Goal: Task Accomplishment & Management: Use online tool/utility

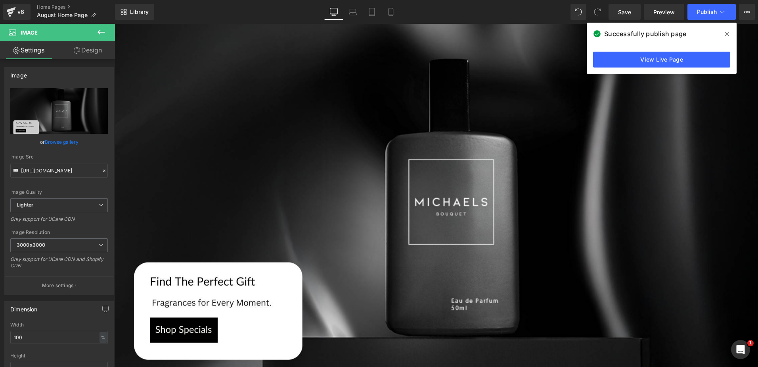
scroll to position [317, 0]
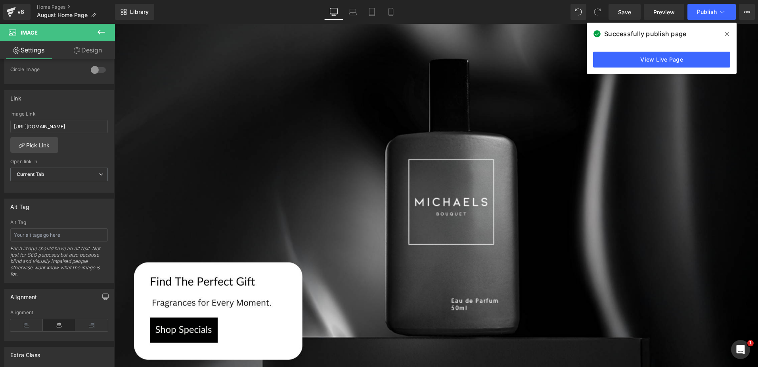
click at [100, 29] on icon at bounding box center [101, 32] width 10 height 10
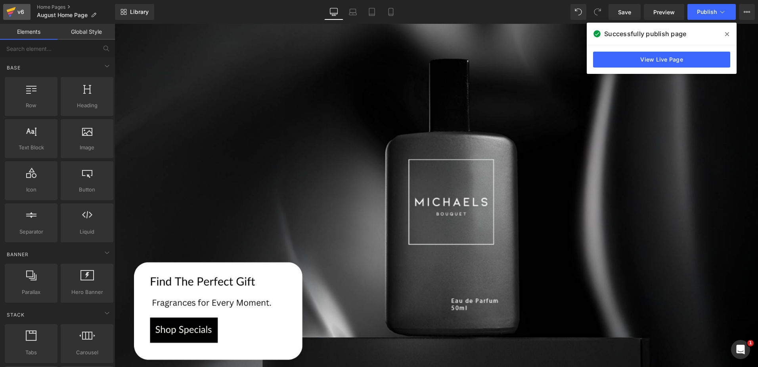
click at [21, 8] on div "v6" at bounding box center [21, 12] width 10 height 10
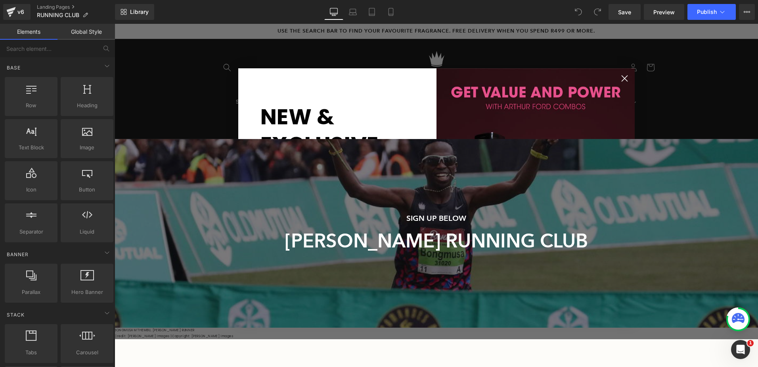
click at [621, 76] on circle "Close dialog" at bounding box center [624, 78] width 13 height 13
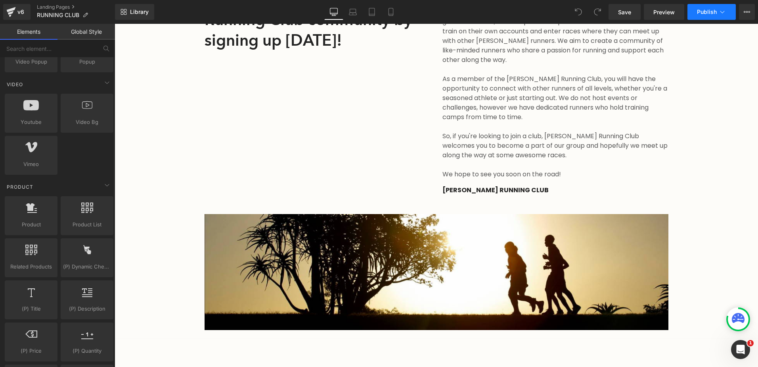
scroll to position [357, 0]
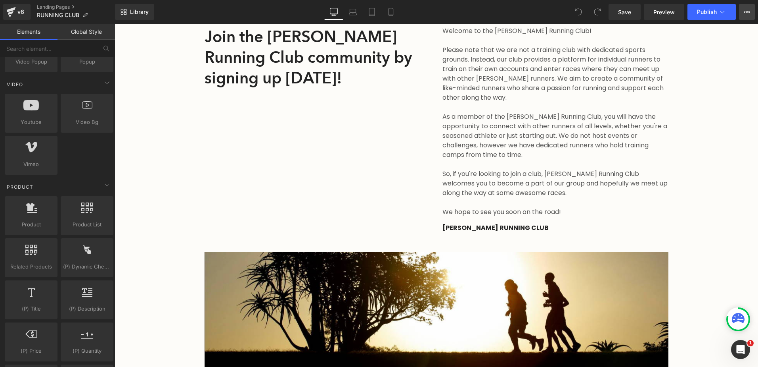
click at [747, 13] on icon at bounding box center [747, 12] width 6 height 6
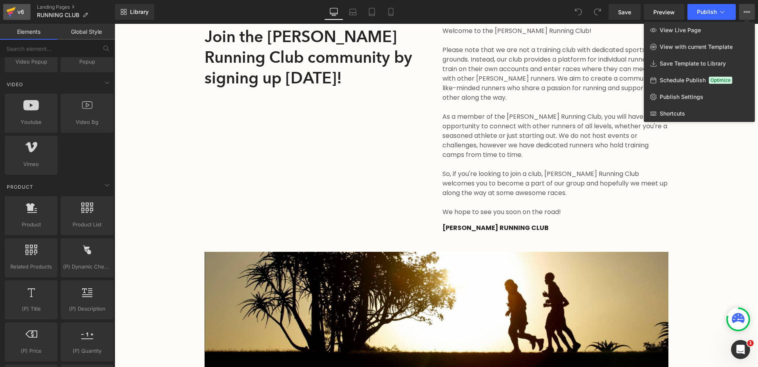
click at [17, 12] on div "v6" at bounding box center [21, 12] width 10 height 10
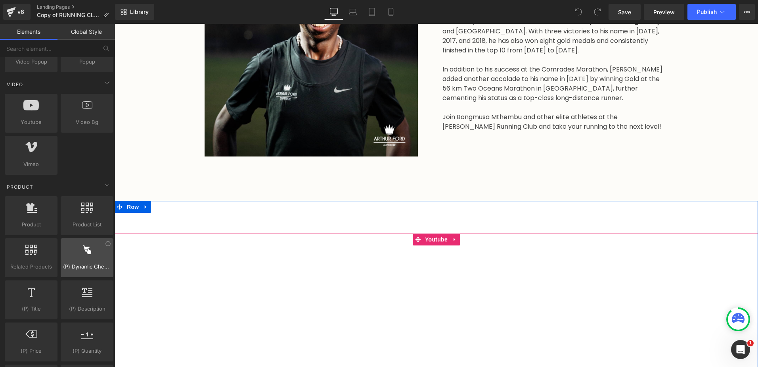
scroll to position [833, 0]
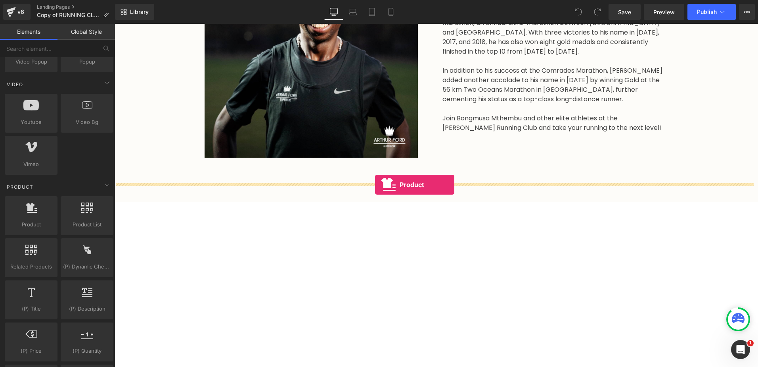
drag, startPoint x: 142, startPoint y: 246, endPoint x: 375, endPoint y: 184, distance: 240.7
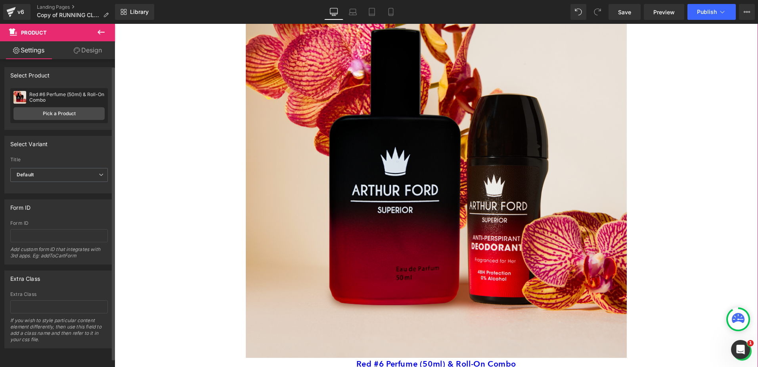
scroll to position [0, 0]
click at [84, 44] on link "Design" at bounding box center [88, 50] width 58 height 18
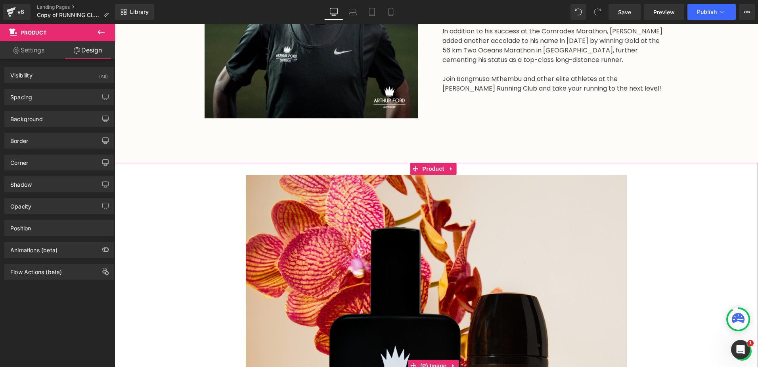
scroll to position [873, 0]
click at [433, 162] on span "Product" at bounding box center [434, 168] width 26 height 12
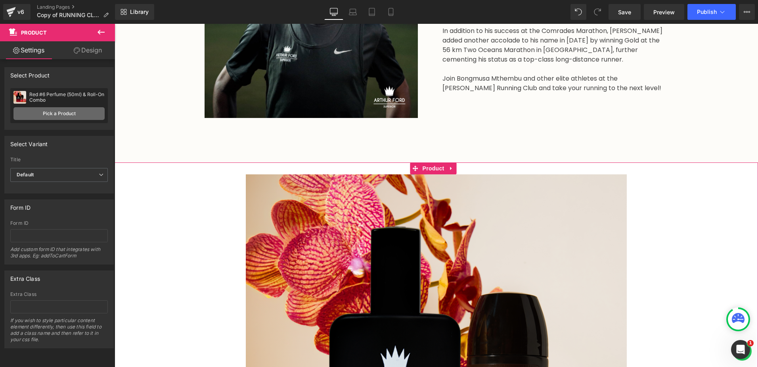
click at [46, 111] on link "Pick a Product" at bounding box center [58, 113] width 91 height 13
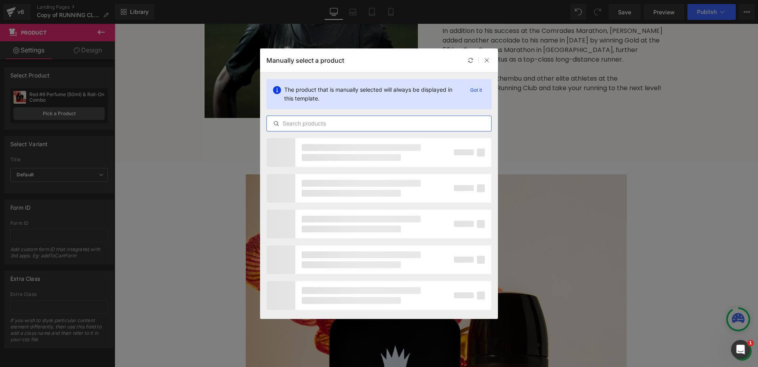
click at [312, 124] on input "text" at bounding box center [379, 124] width 225 height 10
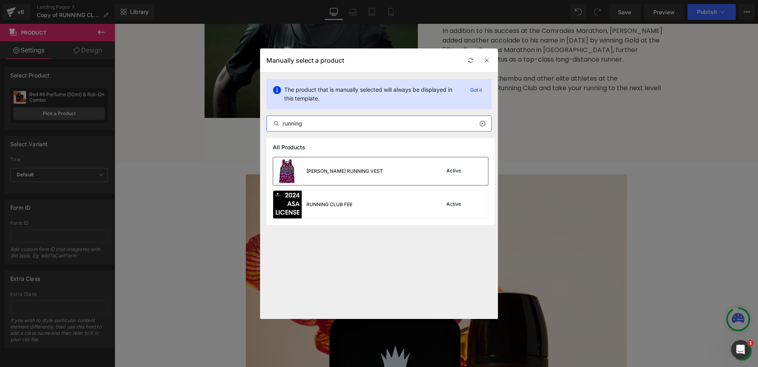
type input "running"
click at [364, 172] on div "ARTHUR FORD RUNNING VEST" at bounding box center [345, 170] width 77 height 7
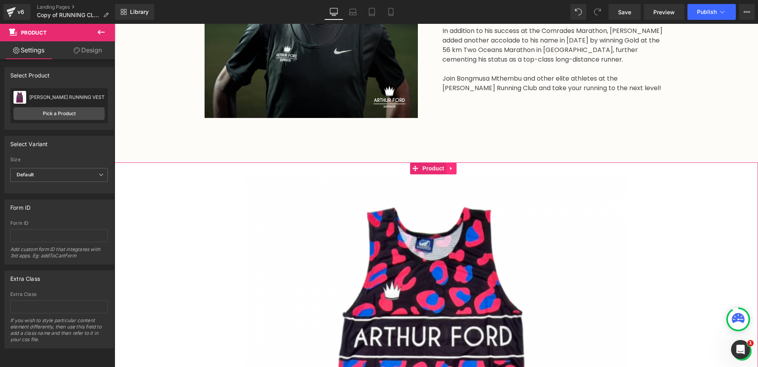
click at [451, 165] on icon at bounding box center [452, 168] width 6 height 6
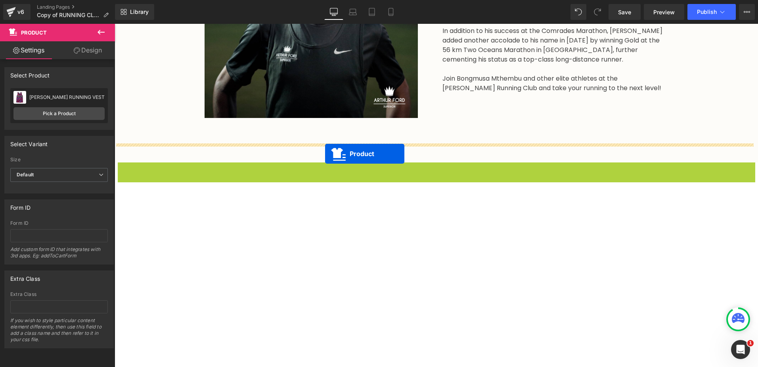
drag, startPoint x: 399, startPoint y: 149, endPoint x: 325, endPoint y: 154, distance: 73.9
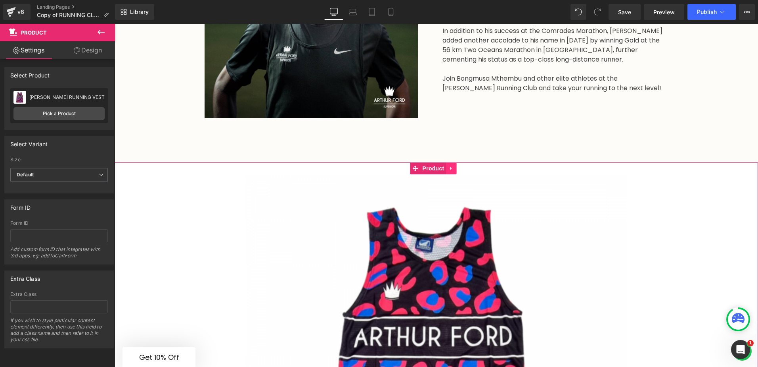
click at [449, 165] on icon at bounding box center [452, 168] width 6 height 6
click at [455, 165] on icon at bounding box center [457, 168] width 6 height 6
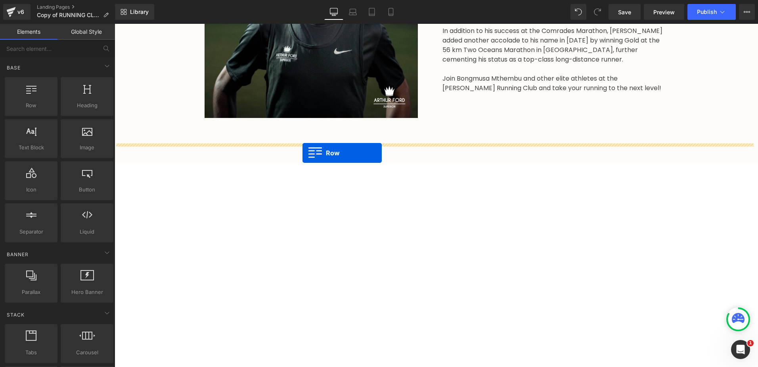
drag, startPoint x: 148, startPoint y: 118, endPoint x: 303, endPoint y: 153, distance: 158.5
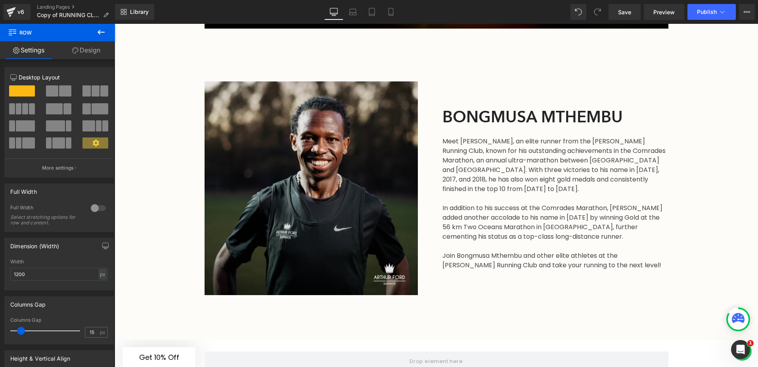
scroll to position [754, 0]
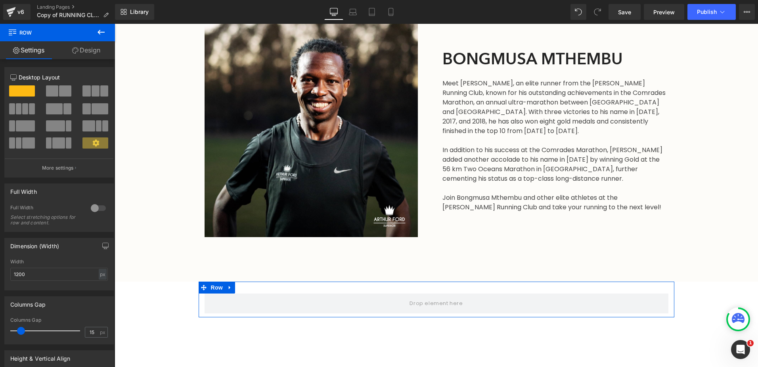
click at [62, 94] on span at bounding box center [65, 90] width 12 height 11
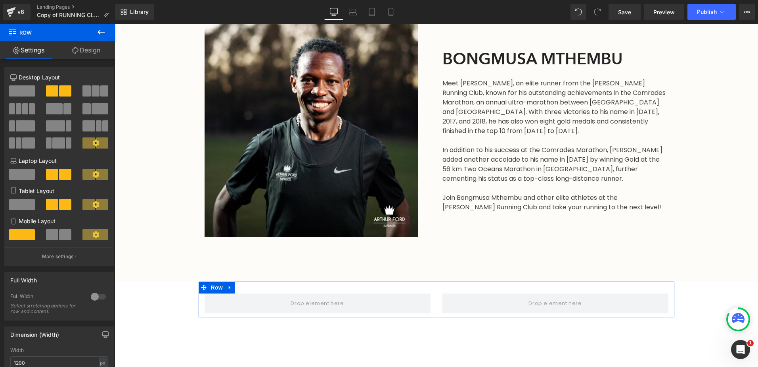
click at [62, 94] on span at bounding box center [65, 90] width 12 height 11
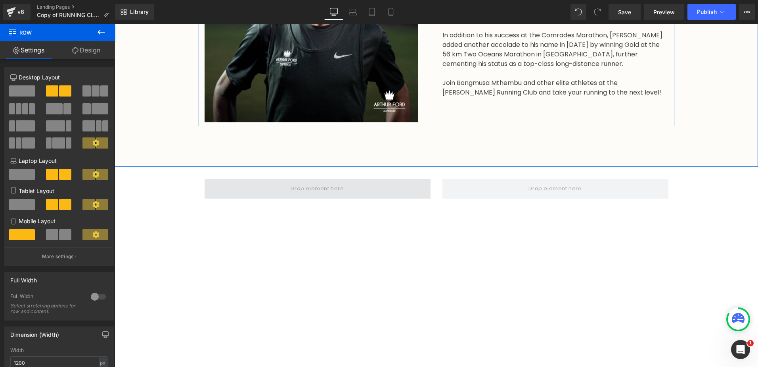
scroll to position [873, 0]
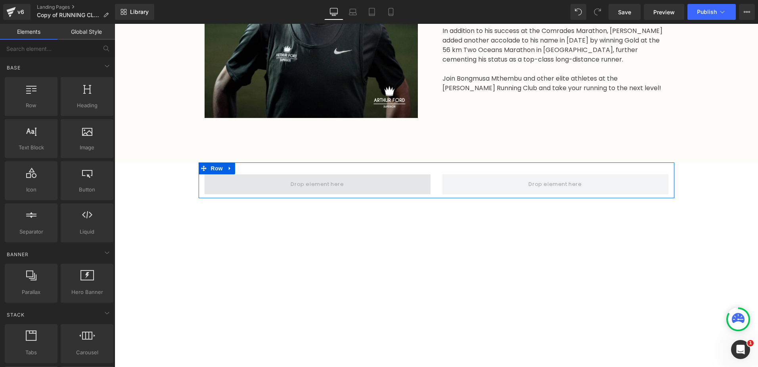
click at [305, 178] on span at bounding box center [317, 184] width 59 height 13
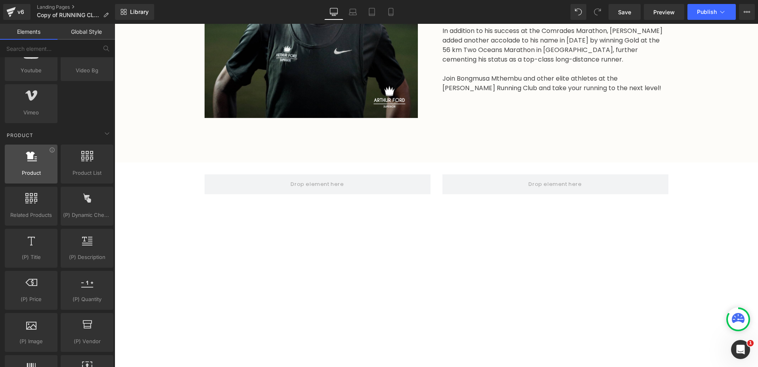
scroll to position [572, 0]
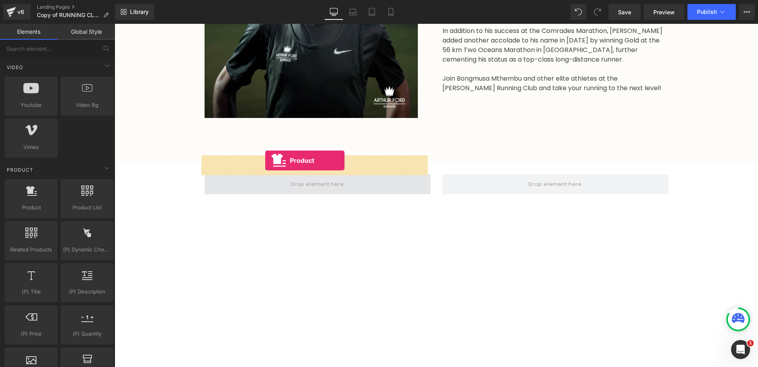
drag, startPoint x: 151, startPoint y: 228, endPoint x: 265, endPoint y: 160, distance: 133.4
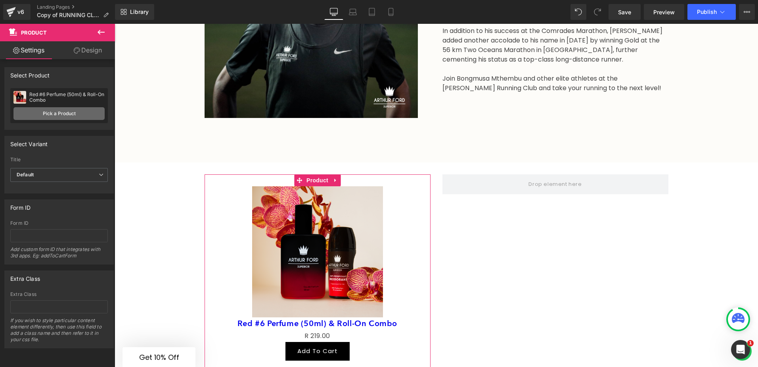
click at [53, 110] on link "Pick a Product" at bounding box center [58, 113] width 91 height 13
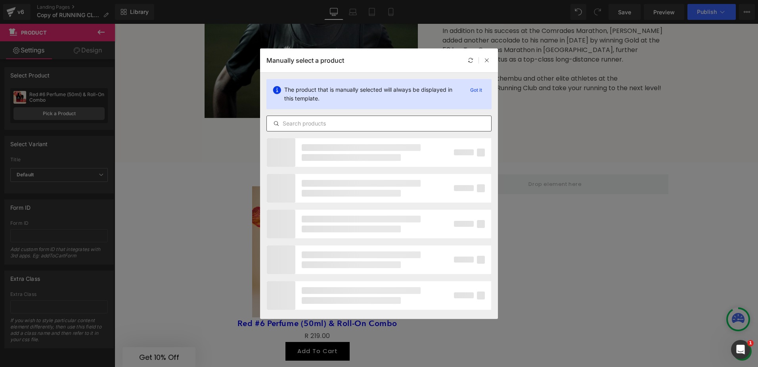
click at [297, 121] on input "text" at bounding box center [379, 124] width 225 height 10
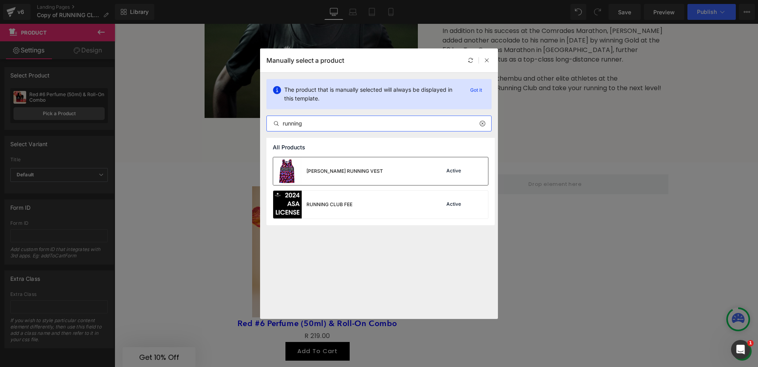
type input "running"
click at [416, 174] on div "ARTHUR FORD RUNNING VEST Active" at bounding box center [380, 171] width 215 height 28
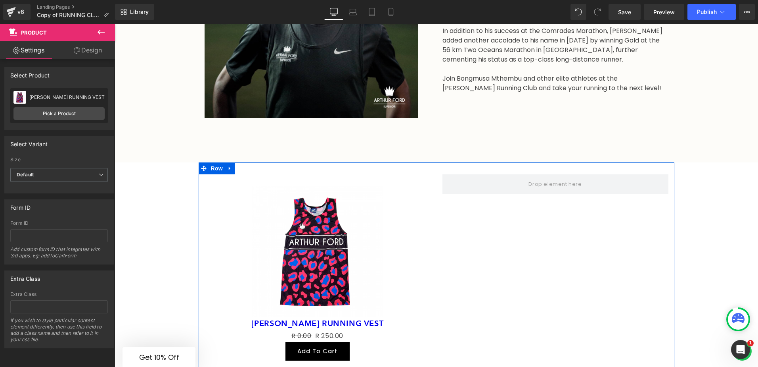
click at [468, 196] on div "Sale Off (P) Image ARTHUR FORD RUNNING VEST (P) Title R 0.00 R 250.00 (P) Price…" at bounding box center [437, 268] width 476 height 213
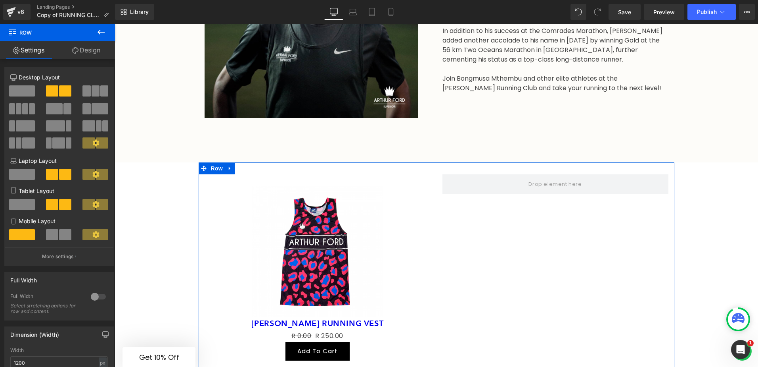
click at [94, 94] on span at bounding box center [96, 90] width 8 height 11
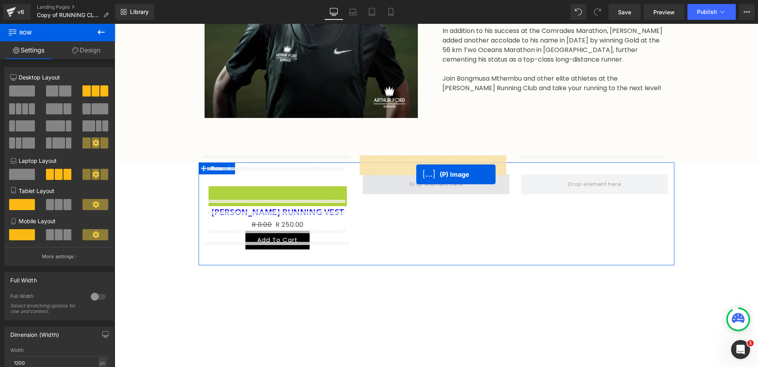
drag, startPoint x: 286, startPoint y: 211, endPoint x: 417, endPoint y: 174, distance: 135.7
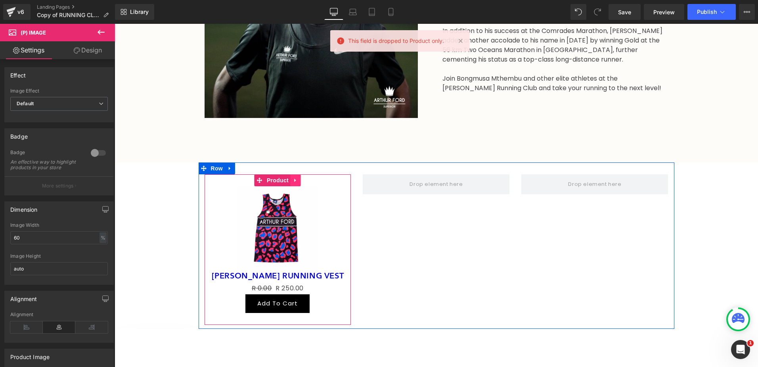
click at [294, 177] on icon at bounding box center [296, 180] width 6 height 6
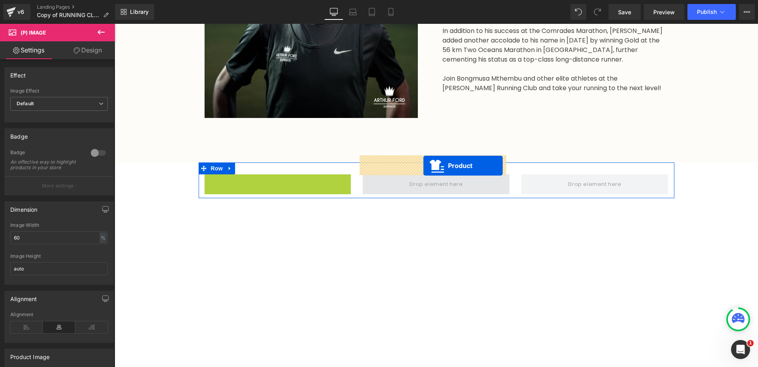
drag, startPoint x: 242, startPoint y: 159, endPoint x: 424, endPoint y: 165, distance: 181.8
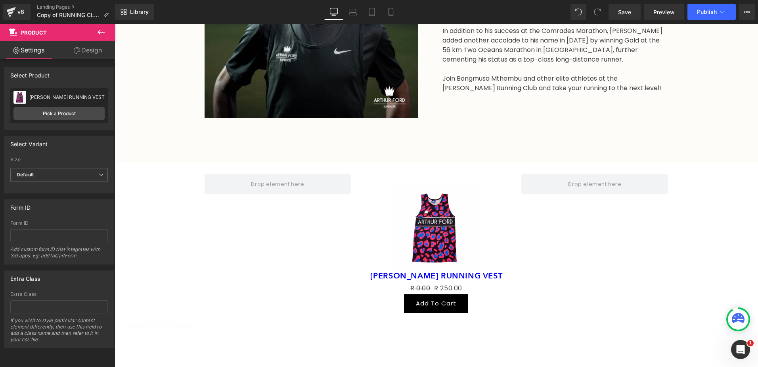
click at [718, 174] on div "SIGN UP BELOW Heading ARTHUR FORD RUNNING CLUB Heading Row Hero Banner BONGMUSA…" at bounding box center [437, 201] width 644 height 1870
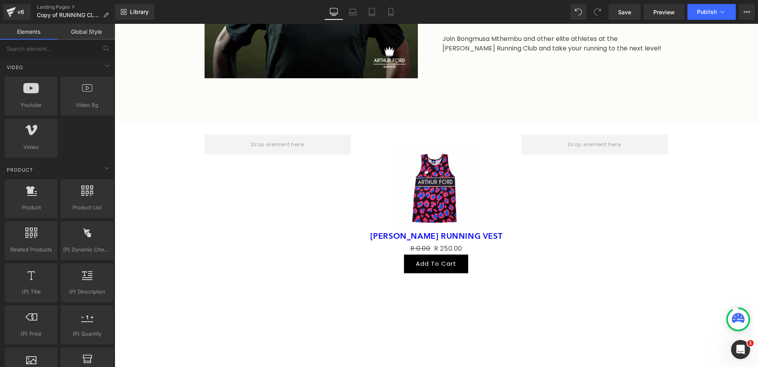
scroll to position [873, 0]
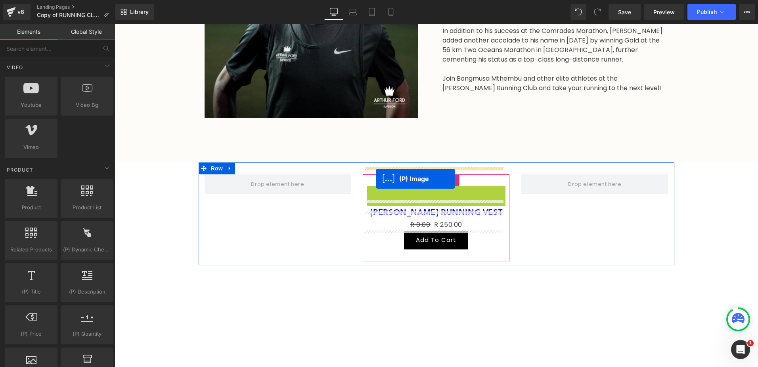
drag, startPoint x: 433, startPoint y: 206, endPoint x: 376, endPoint y: 179, distance: 63.5
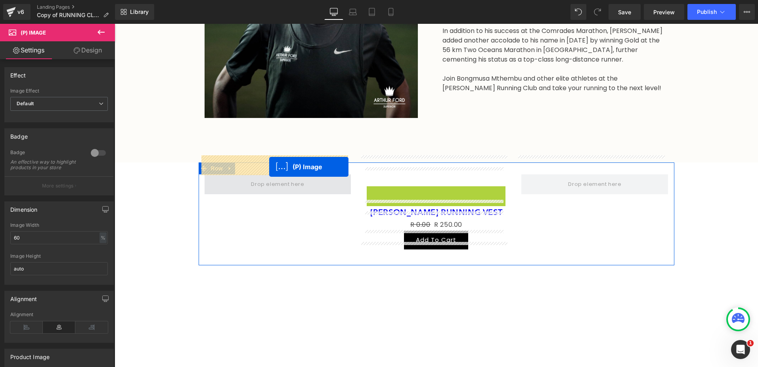
drag, startPoint x: 440, startPoint y: 207, endPoint x: 269, endPoint y: 167, distance: 175.3
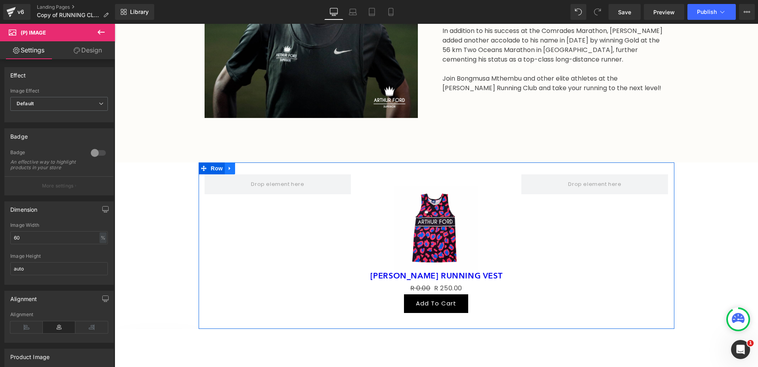
click at [229, 167] on icon at bounding box center [230, 169] width 2 height 4
click at [250, 165] on icon at bounding box center [251, 168] width 6 height 6
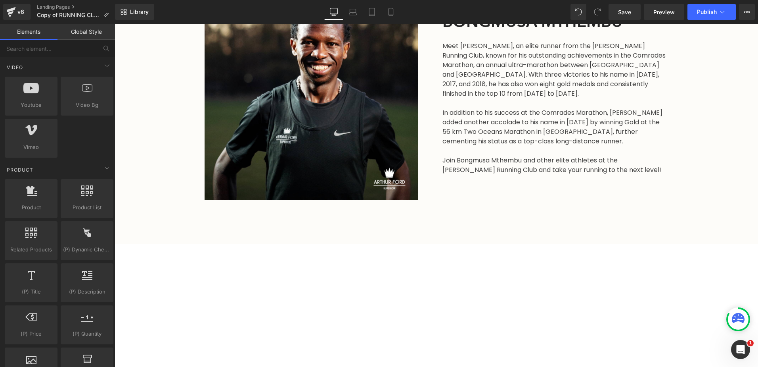
scroll to position [635, 0]
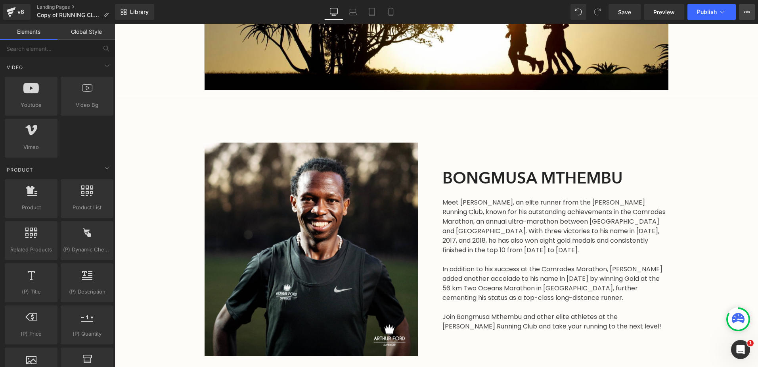
click at [748, 7] on button "View Live Page View with current Template Save Template to Library Schedule Pub…" at bounding box center [747, 12] width 16 height 16
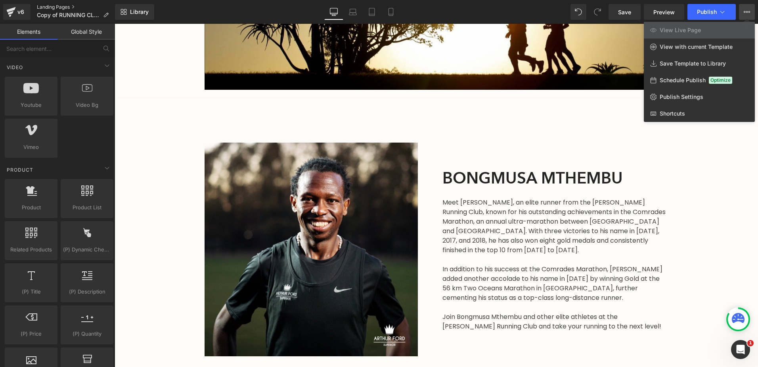
click at [58, 4] on link "Landing Pages" at bounding box center [76, 7] width 78 height 6
